Goal: Task Accomplishment & Management: Use online tool/utility

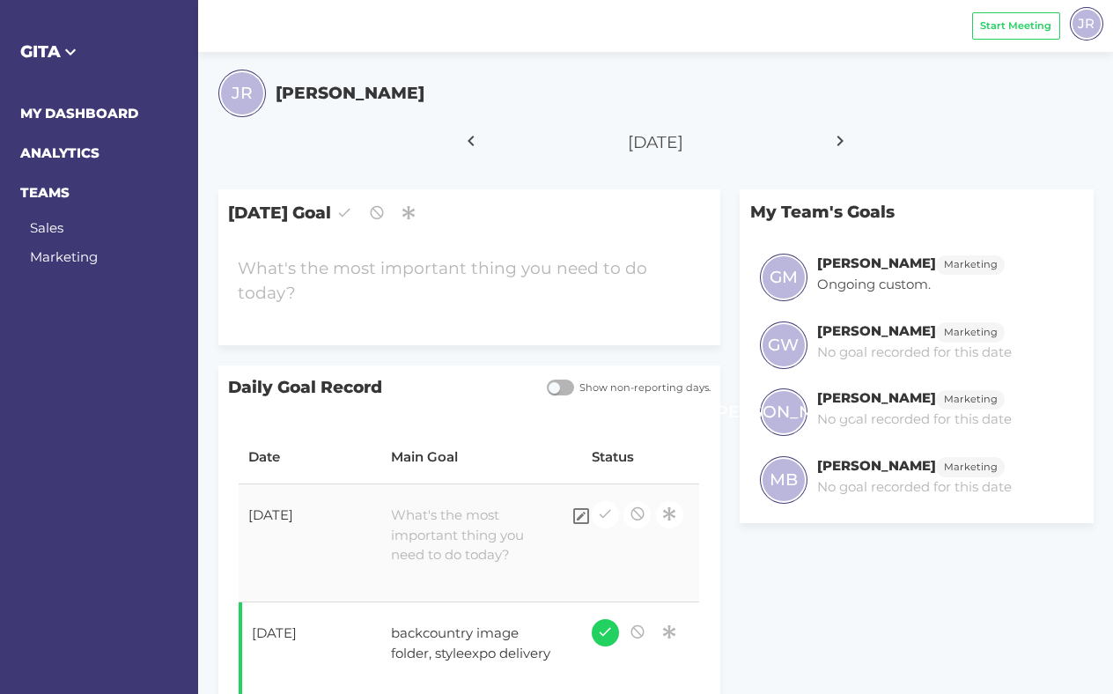
click at [430, 521] on div at bounding box center [471, 535] width 180 height 79
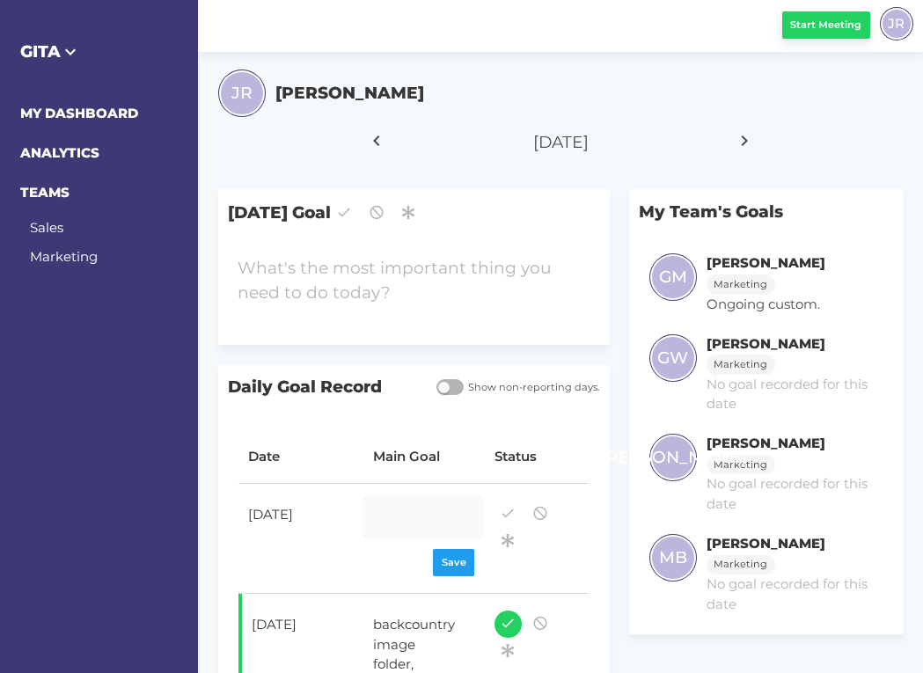
click at [836, 23] on span "Start Meeting" at bounding box center [825, 25] width 71 height 15
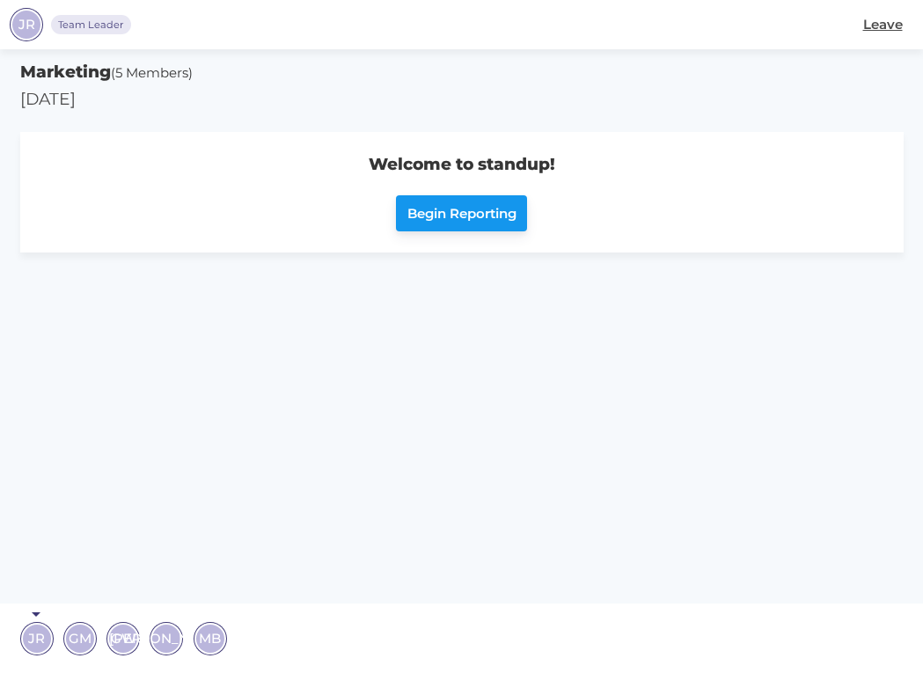
click at [492, 219] on span "Begin Reporting" at bounding box center [462, 214] width 109 height 20
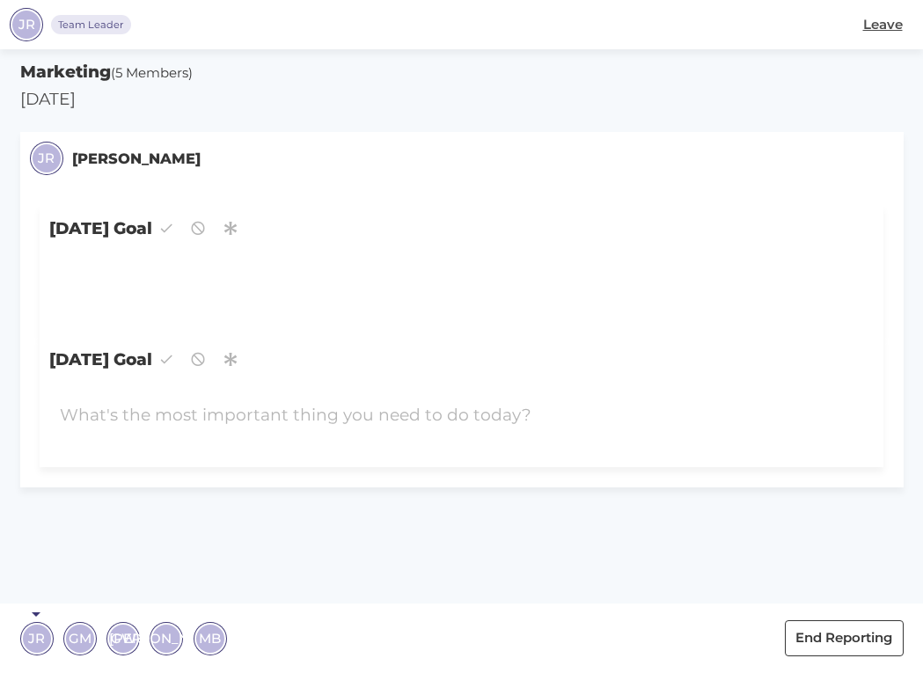
click at [79, 638] on span "GM" at bounding box center [80, 638] width 23 height 20
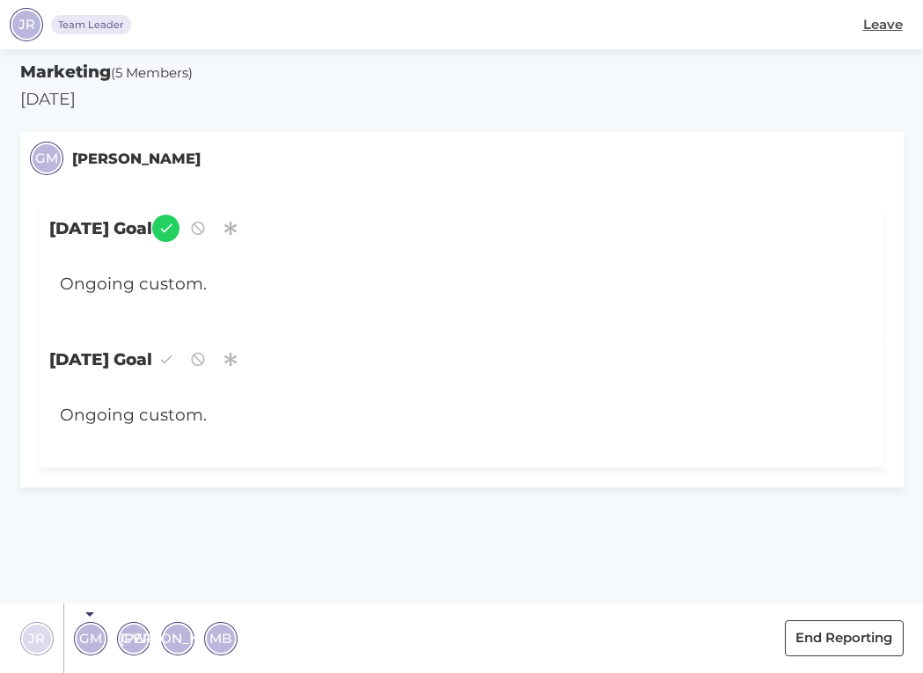
click at [132, 639] on span "GW" at bounding box center [134, 638] width 26 height 20
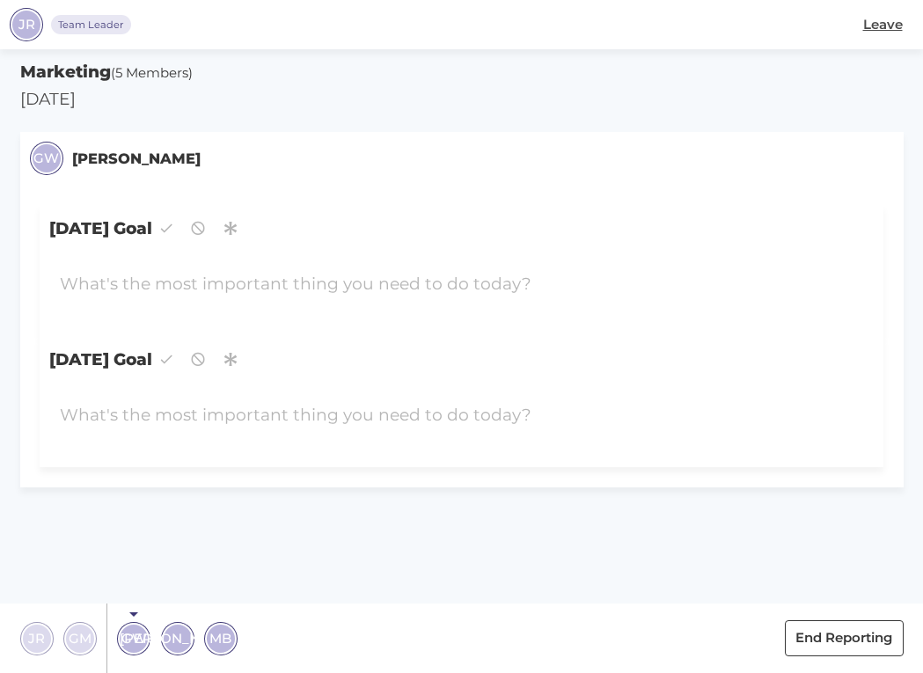
click at [173, 631] on span "[PERSON_NAME]" at bounding box center [177, 638] width 115 height 20
click at [219, 642] on span "MB" at bounding box center [220, 638] width 22 height 20
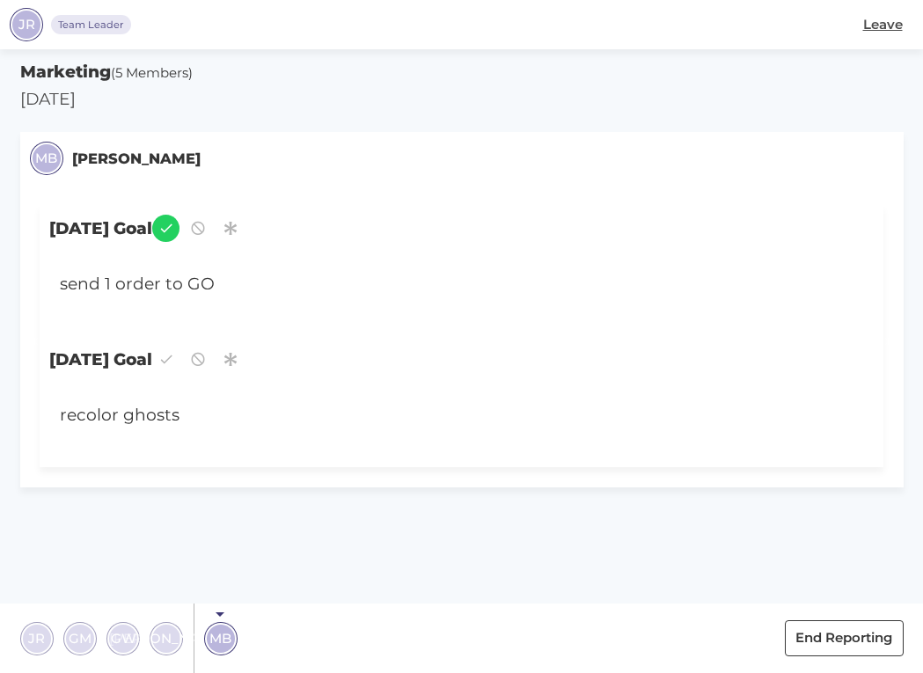
click at [227, 558] on section "Marketing (5 Members) [DATE] MB [PERSON_NAME] [DATE] Goal send 1 order to GO [D…" at bounding box center [461, 361] width 923 height 624
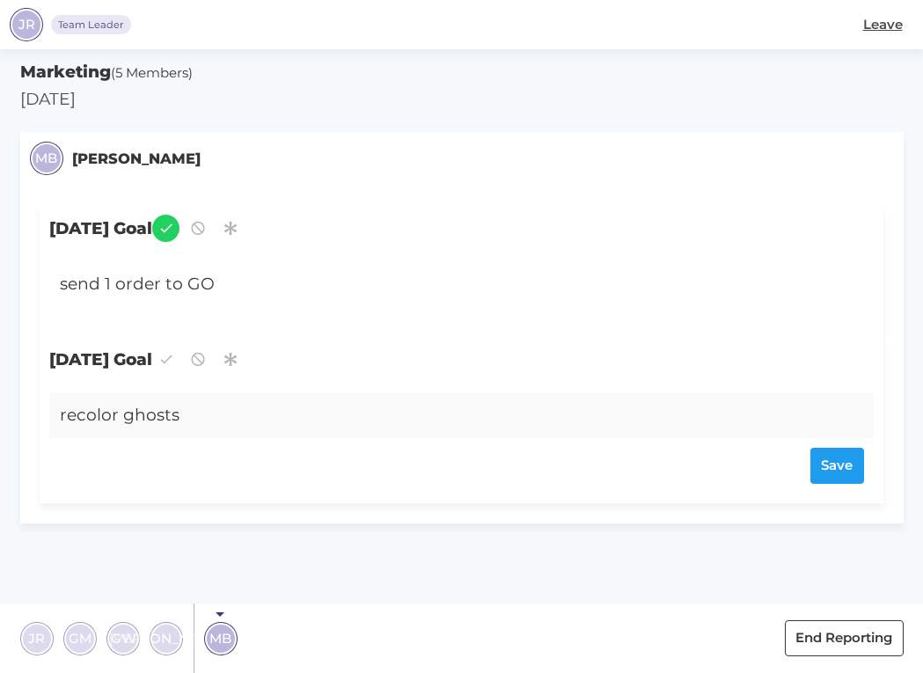
click at [342, 570] on section "Marketing (5 Members) [DATE] MB [PERSON_NAME] [DATE] Goal send 1 order to GO [D…" at bounding box center [461, 361] width 923 height 624
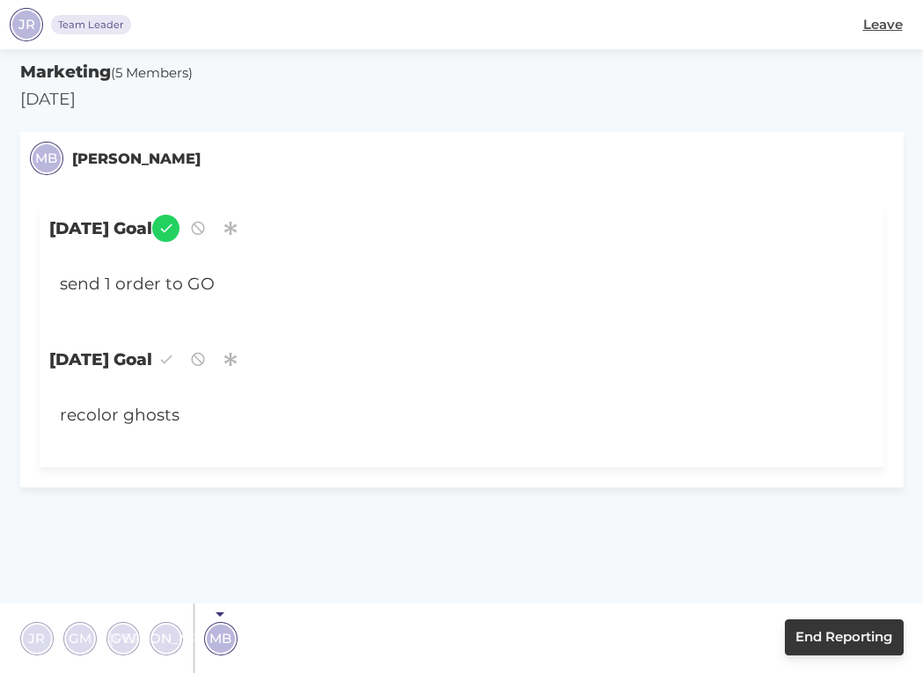
click at [827, 638] on span "End Reporting" at bounding box center [844, 638] width 97 height 20
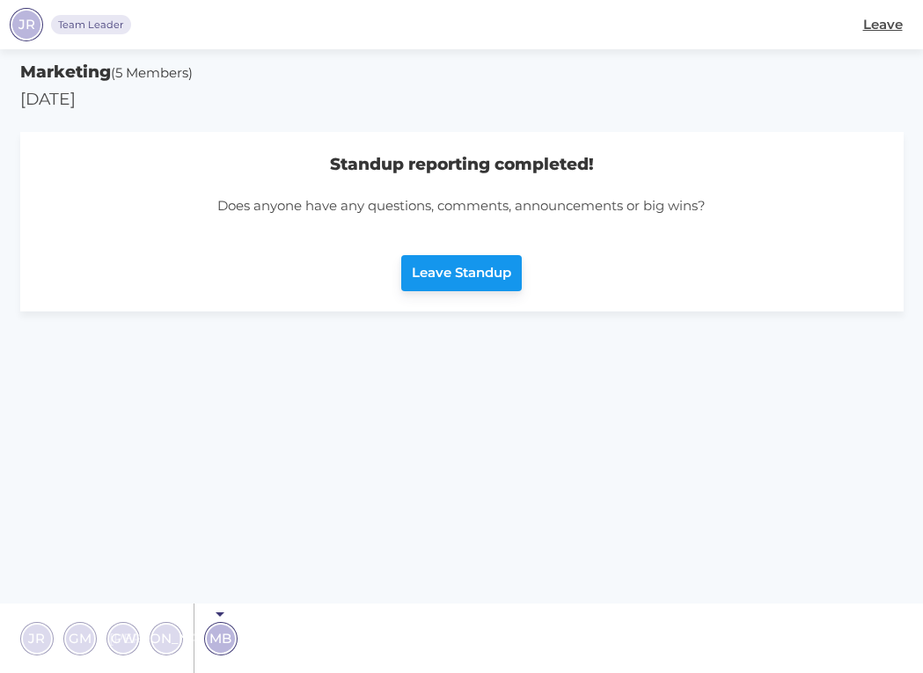
click at [486, 276] on span "Leave Standup" at bounding box center [461, 273] width 99 height 20
